Goal: Transaction & Acquisition: Purchase product/service

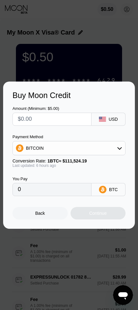
click at [61, 117] on input "text" at bounding box center [54, 119] width 72 height 12
type input "$1"
type input "0.00000893"
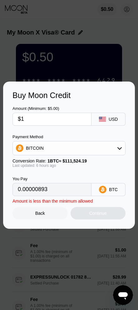
type input "$18"
type input "0.00016065"
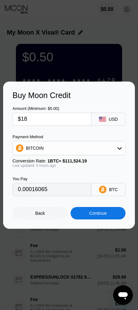
type input "$180"
type input "0.00160644"
click at [103, 216] on div "Continue" at bounding box center [97, 213] width 17 height 5
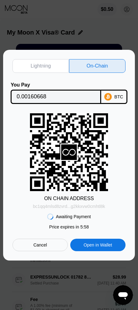
click at [95, 209] on div "bc1qq4mlsd8zvrd...g2kkxvw0cmhtl8k" at bounding box center [69, 206] width 72 height 5
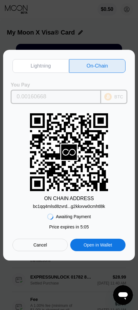
click at [35, 97] on input "0.00160668" at bounding box center [56, 97] width 79 height 12
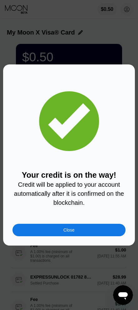
click at [92, 230] on div "Close" at bounding box center [68, 230] width 113 height 12
